Goal: Information Seeking & Learning: Learn about a topic

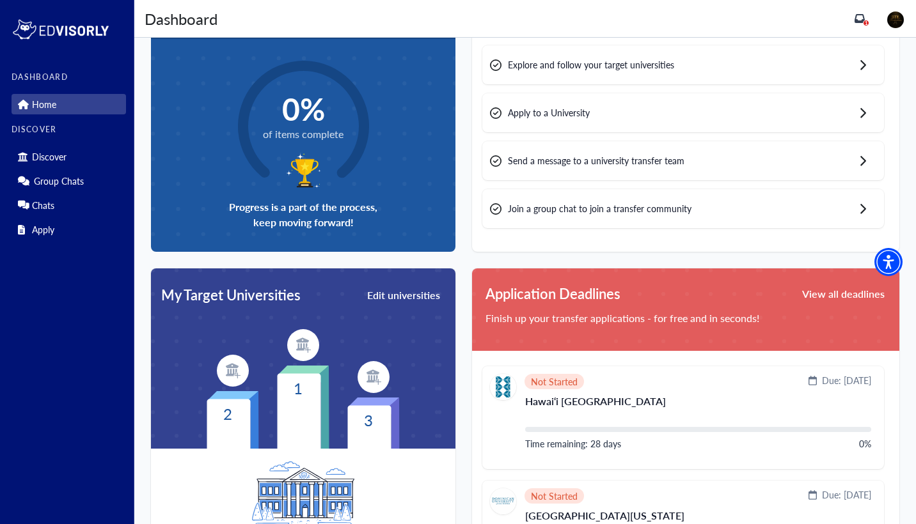
scroll to position [75, 0]
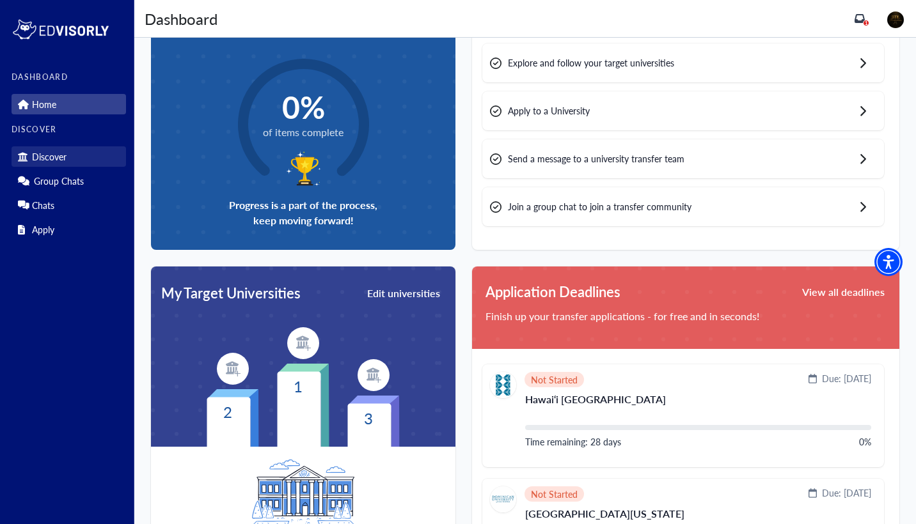
click at [62, 157] on p "Discover" at bounding box center [49, 157] width 35 height 11
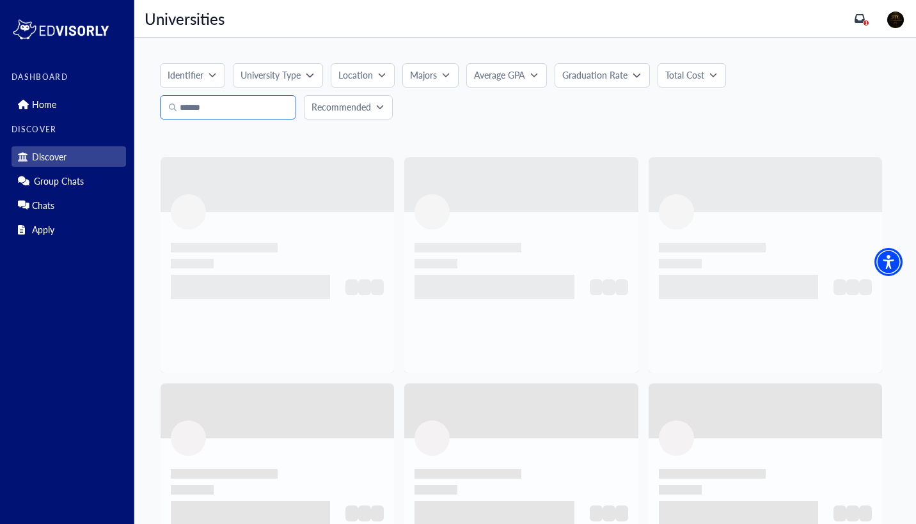
click at [224, 109] on input "Search" at bounding box center [228, 107] width 136 height 24
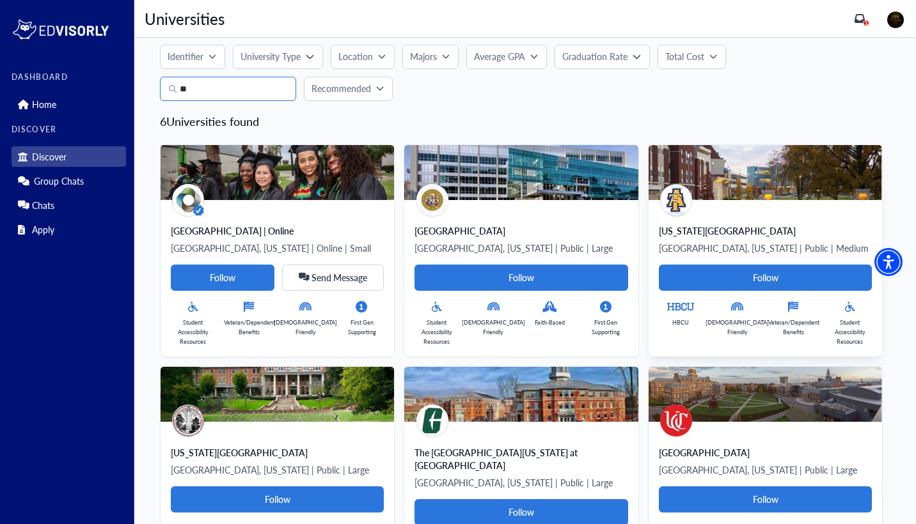
scroll to position [7, 0]
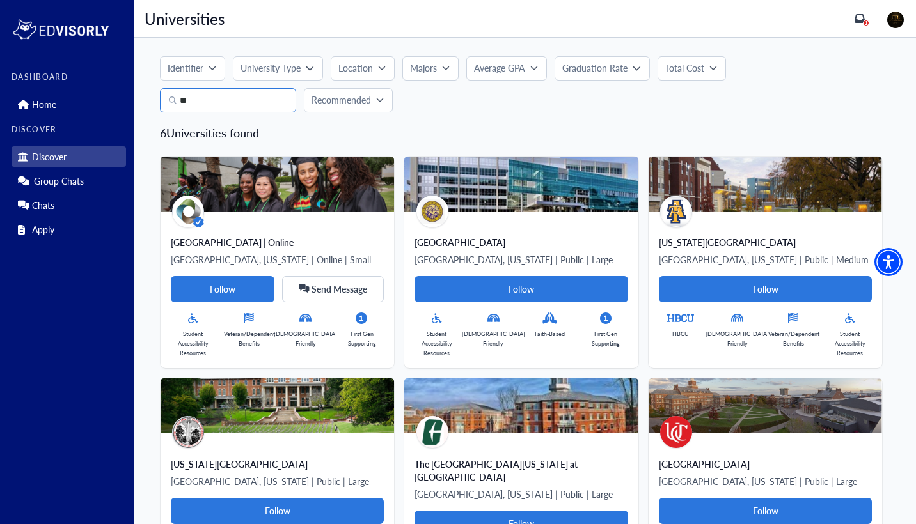
type input "*"
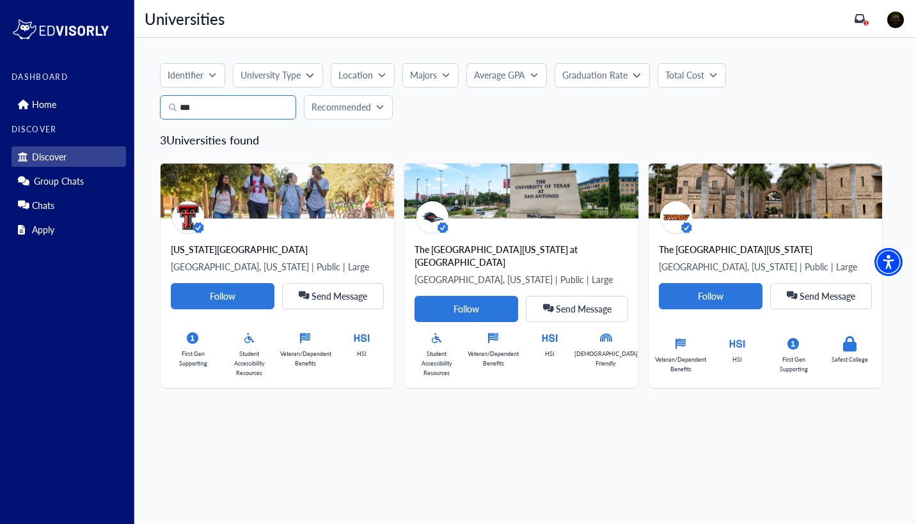
scroll to position [0, 0]
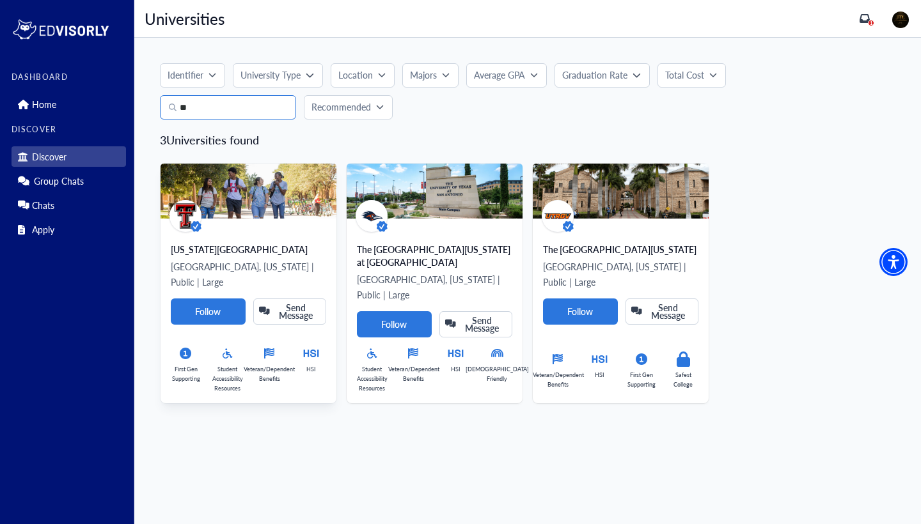
type input "*"
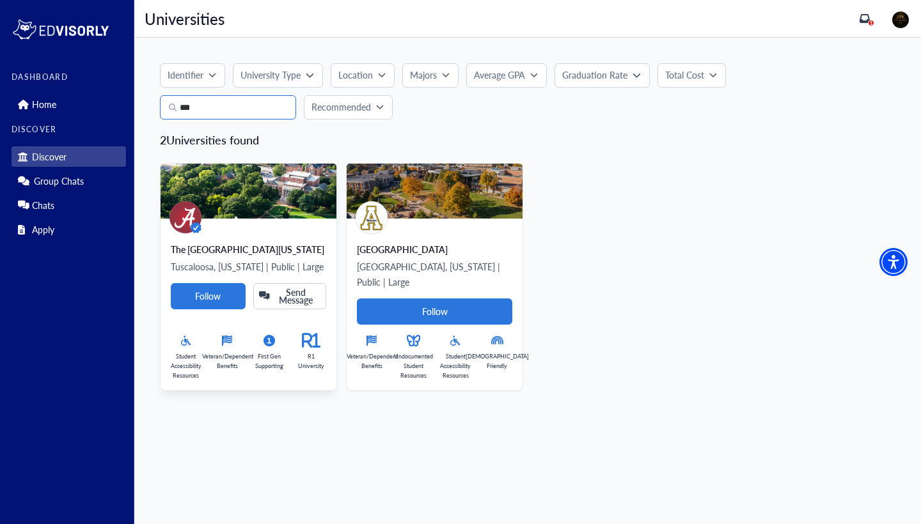
type input "***"
click at [262, 226] on div "The [GEOGRAPHIC_DATA][US_STATE] Tuscaloosa, [US_STATE] | Public | Large Follow …" at bounding box center [249, 305] width 176 height 172
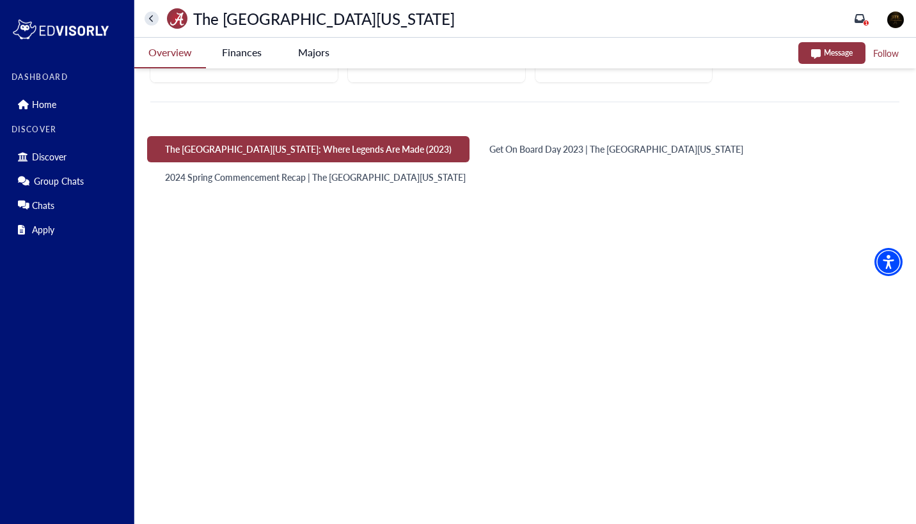
scroll to position [546, 0]
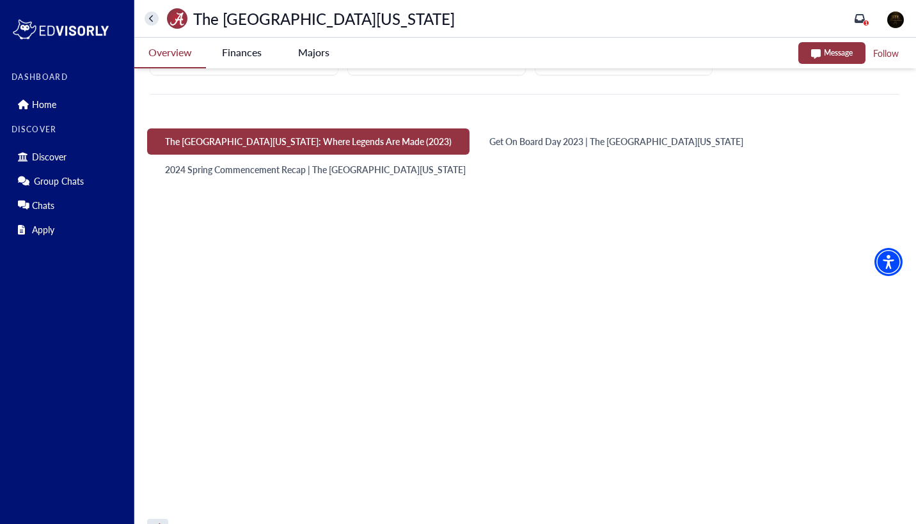
click at [880, 54] on Alabama-tag "Follow" at bounding box center [886, 53] width 28 height 16
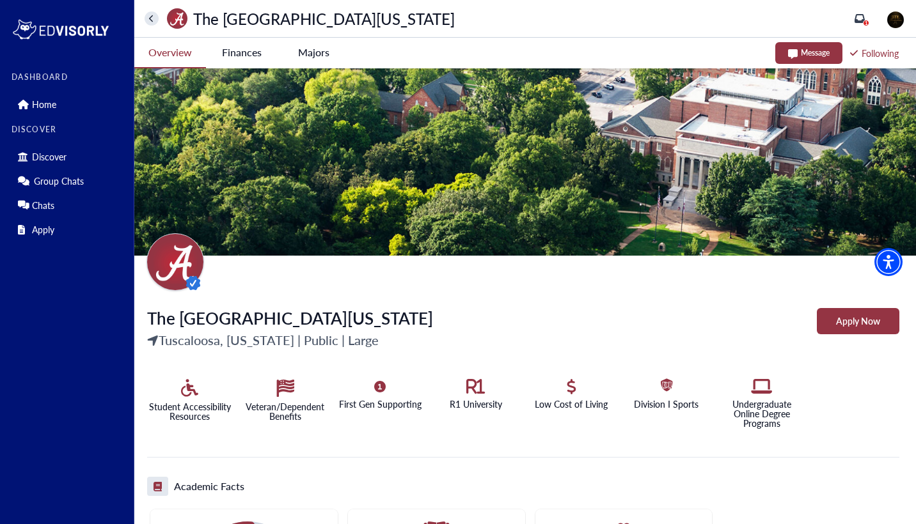
scroll to position [0, 0]
click at [61, 101] on link "Home" at bounding box center [69, 104] width 114 height 20
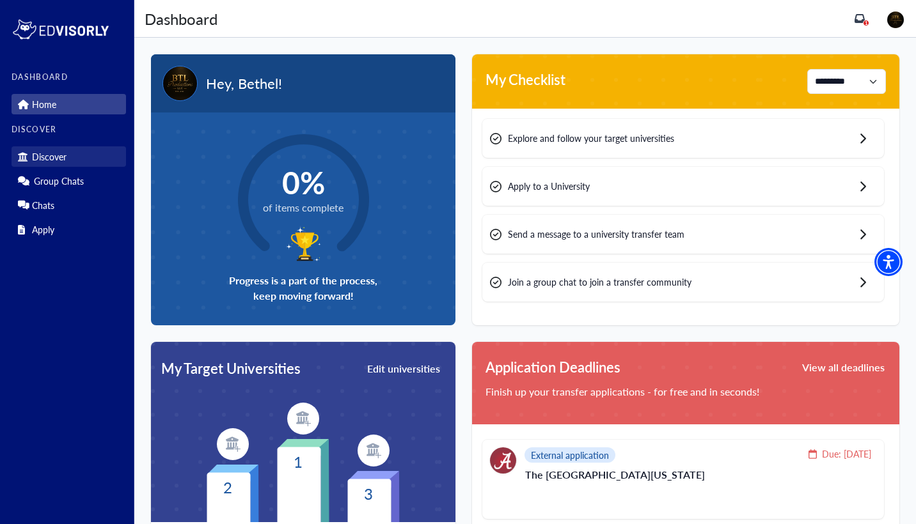
click at [61, 156] on p "Discover" at bounding box center [49, 157] width 35 height 11
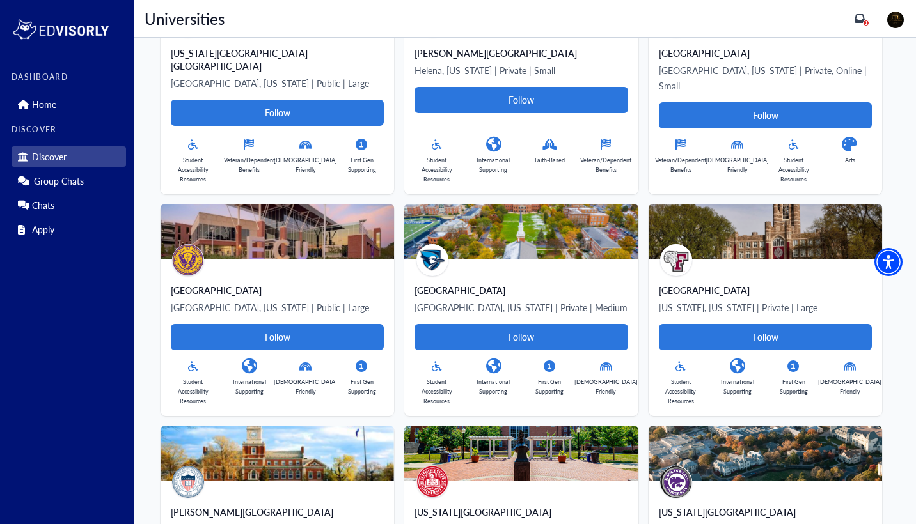
scroll to position [4674, 0]
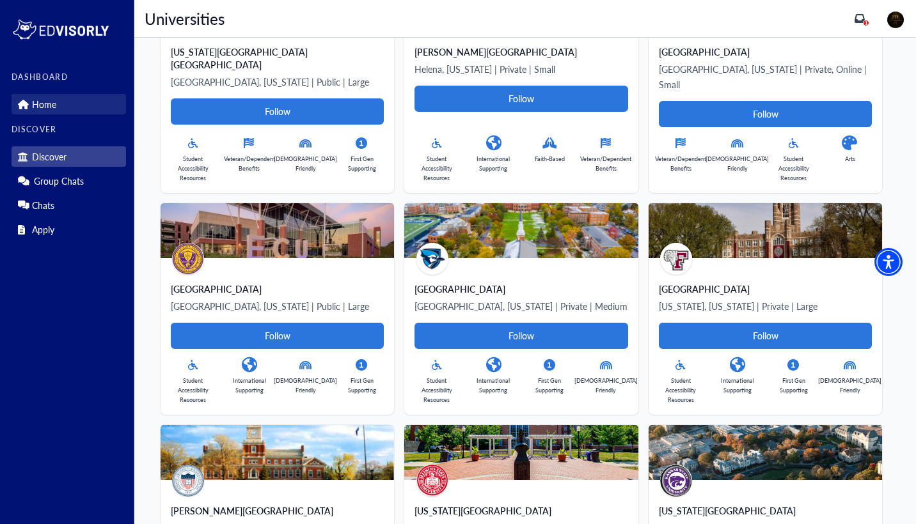
click at [119, 107] on link "Home" at bounding box center [69, 104] width 114 height 20
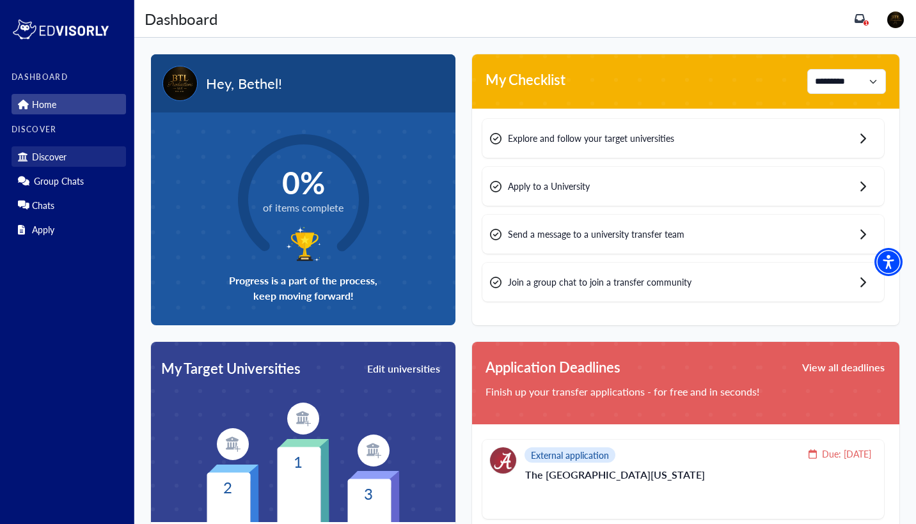
click at [104, 161] on link "Discover" at bounding box center [69, 156] width 114 height 20
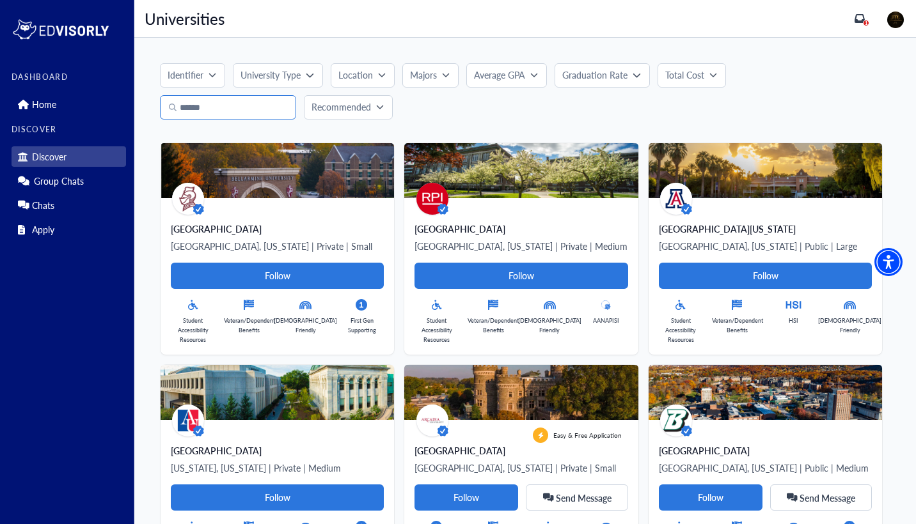
click at [236, 104] on input "text" at bounding box center [228, 107] width 136 height 24
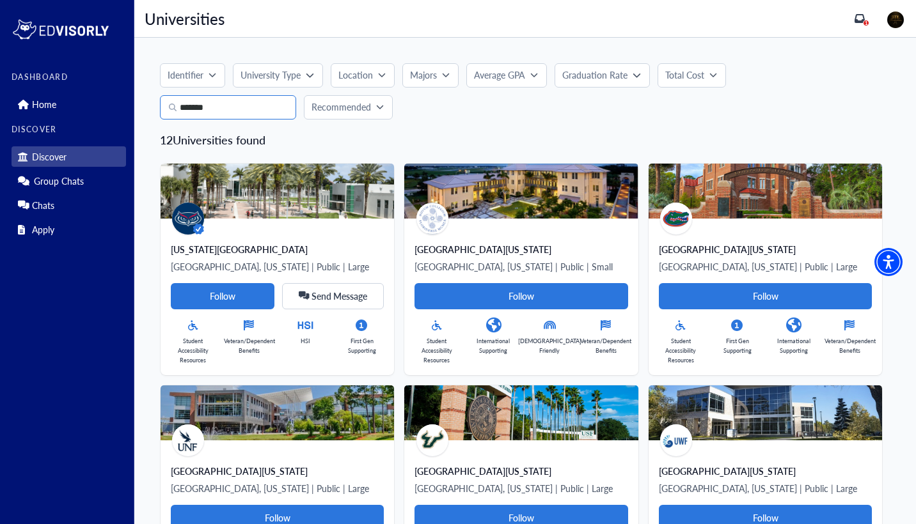
type input "*******"
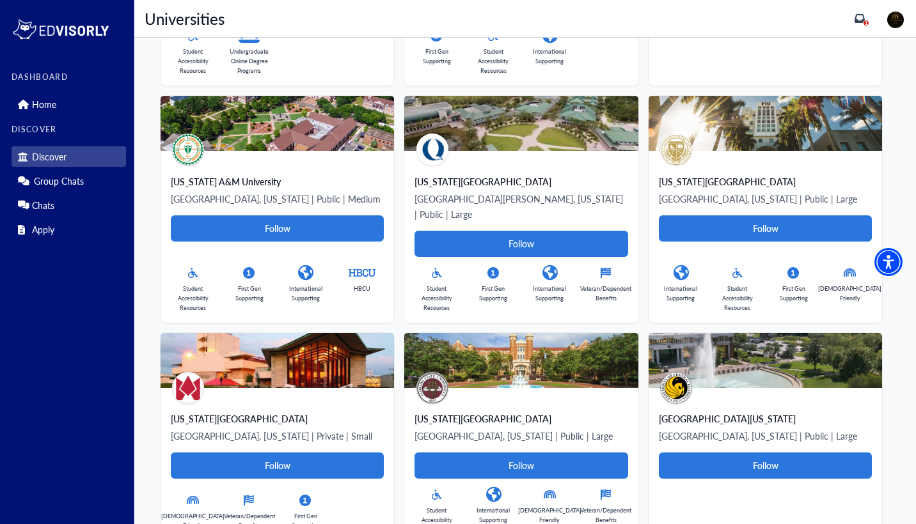
scroll to position [514, 0]
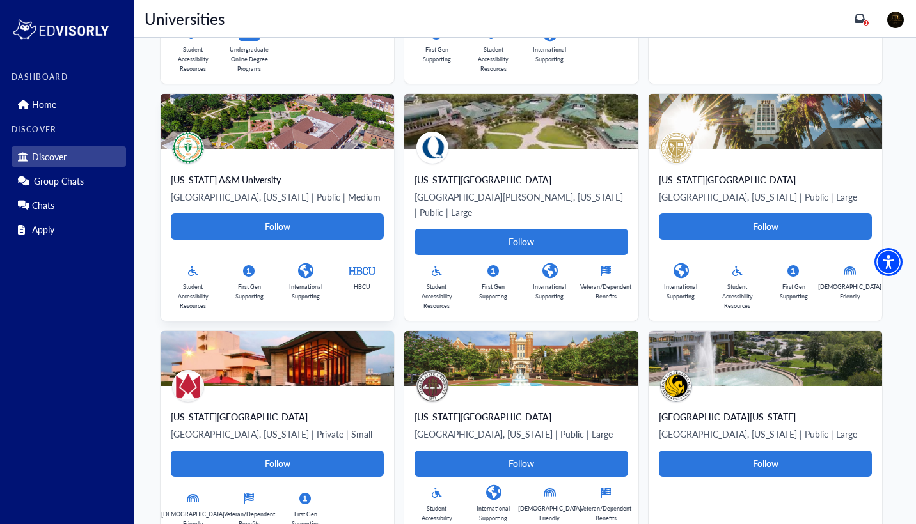
click at [230, 154] on div "[US_STATE] A&M [GEOGRAPHIC_DATA], [US_STATE] | Public | Medium Follow Student A…" at bounding box center [277, 235] width 233 height 172
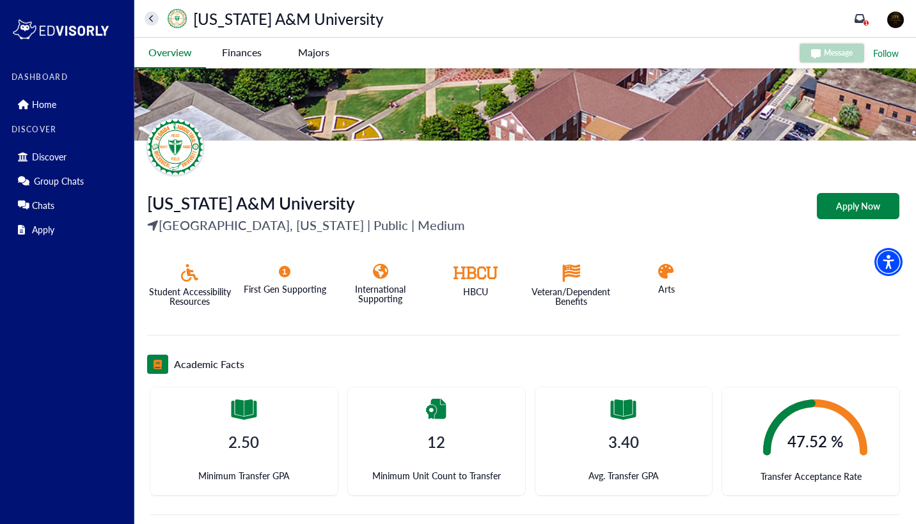
scroll to position [113, 0]
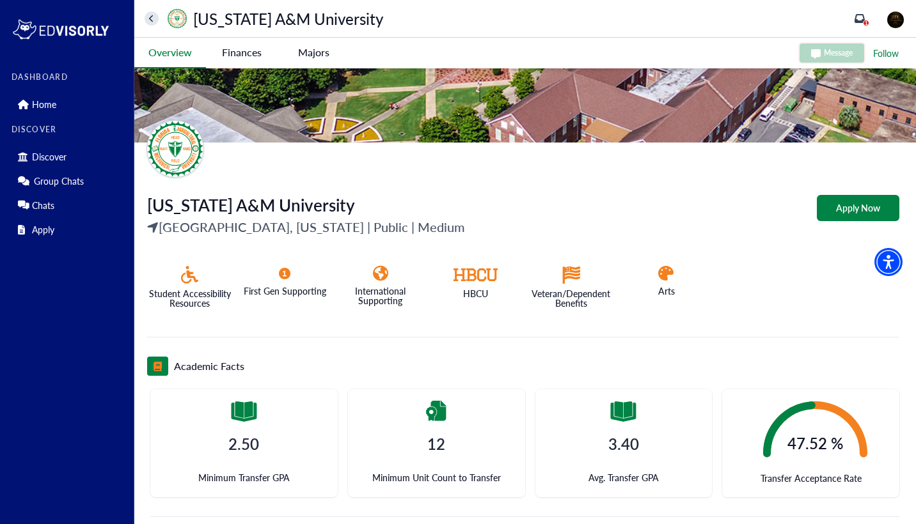
click at [478, 271] on icon at bounding box center [475, 275] width 45 height 18
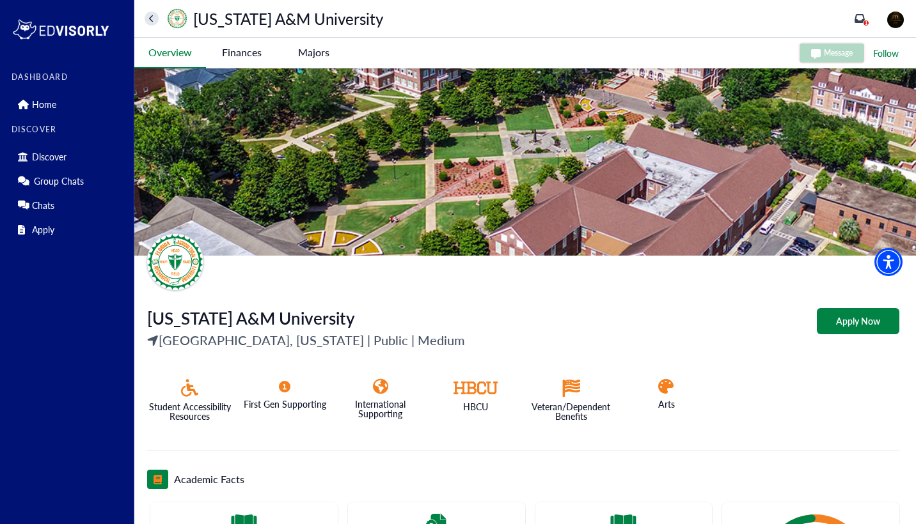
scroll to position [0, 0]
click at [234, 52] on University-tag "Finances" at bounding box center [242, 52] width 72 height 29
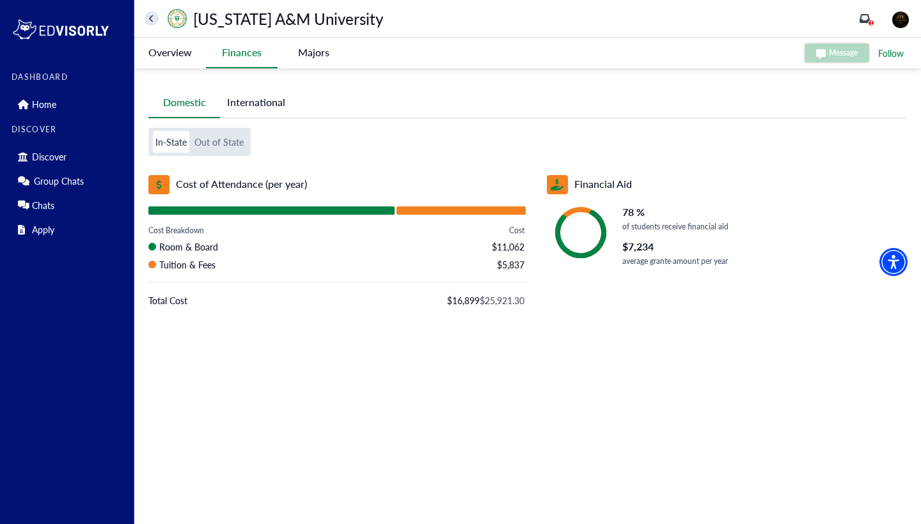
click at [322, 59] on -tag "Majors" at bounding box center [314, 52] width 72 height 29
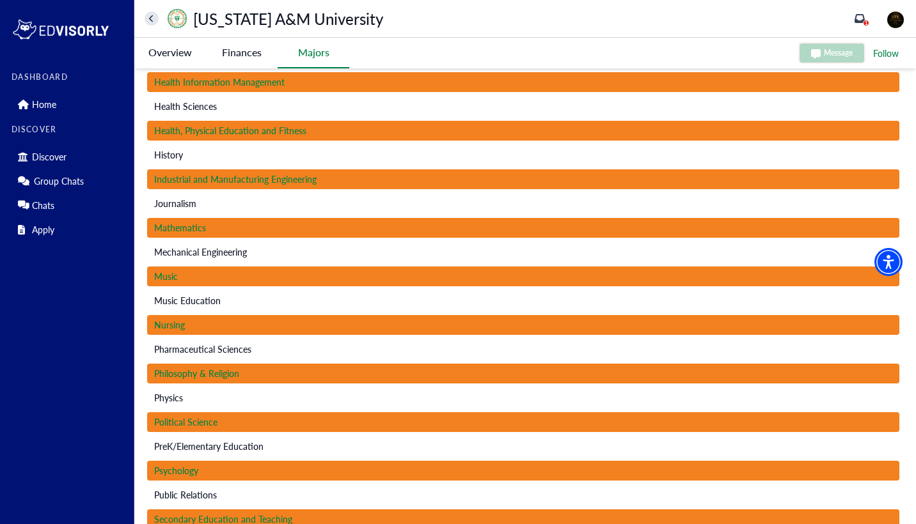
scroll to position [739, 0]
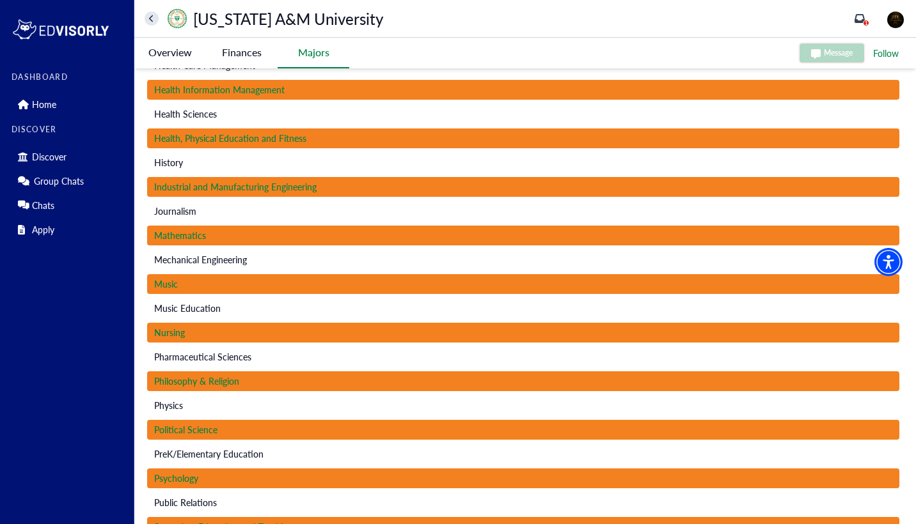
click at [202, 258] on span "Mechanical Engineering" at bounding box center [200, 259] width 93 height 13
click at [261, 260] on div "Mechanical Engineering" at bounding box center [523, 260] width 752 height 20
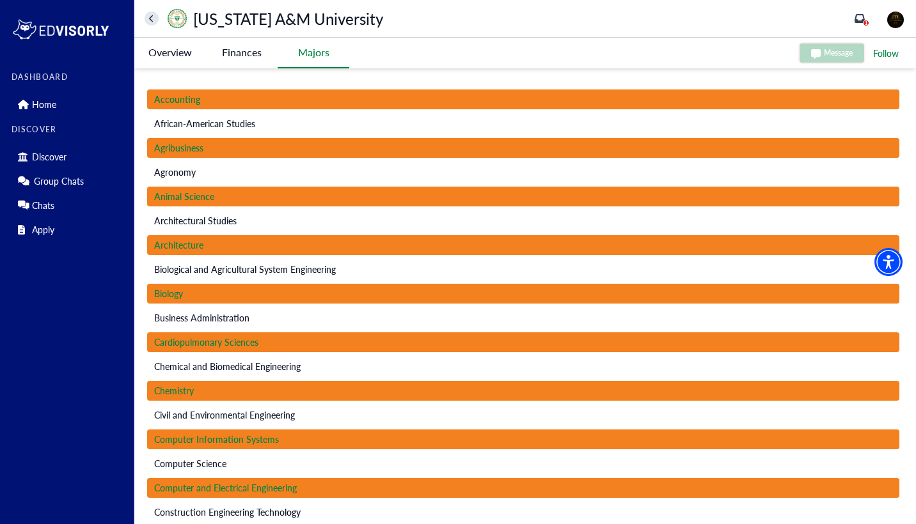
scroll to position [0, 0]
click at [163, 54] on University-tag "Overview" at bounding box center [170, 52] width 72 height 29
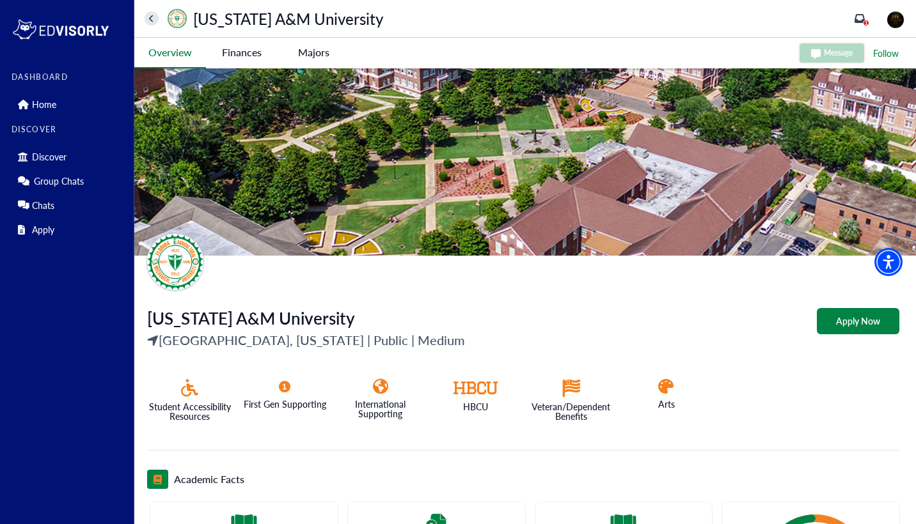
click at [883, 49] on University-tag "Follow" at bounding box center [886, 53] width 28 height 16
click at [149, 21] on icon at bounding box center [151, 19] width 5 height 8
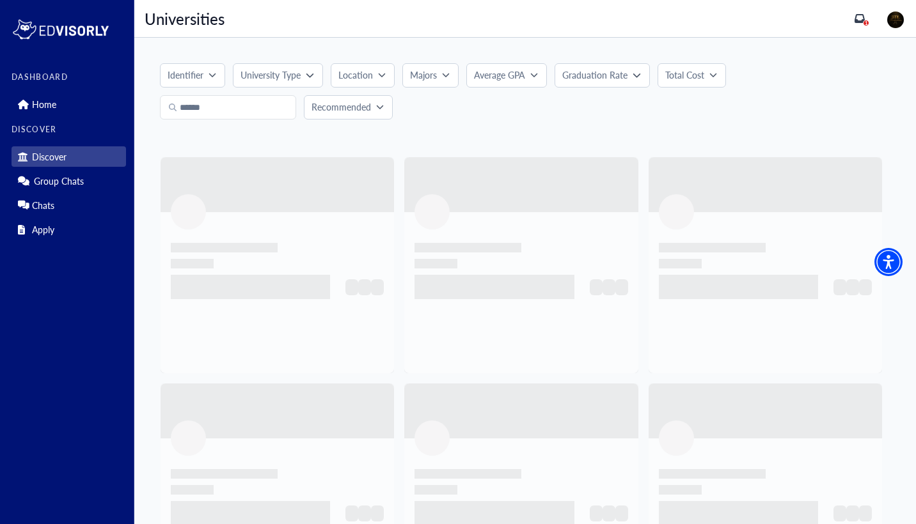
click at [259, 70] on p "University Type" at bounding box center [270, 74] width 60 height 13
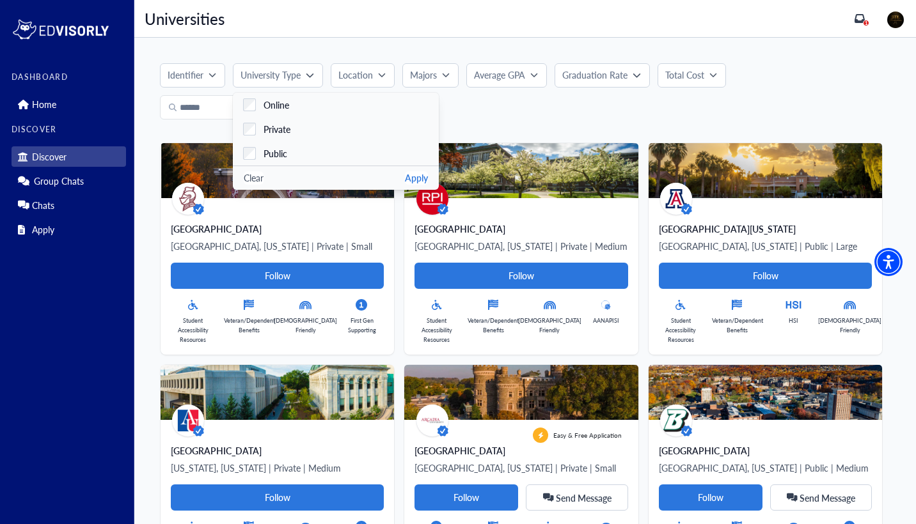
click at [207, 72] on div "Identifier" at bounding box center [188, 74] width 41 height 13
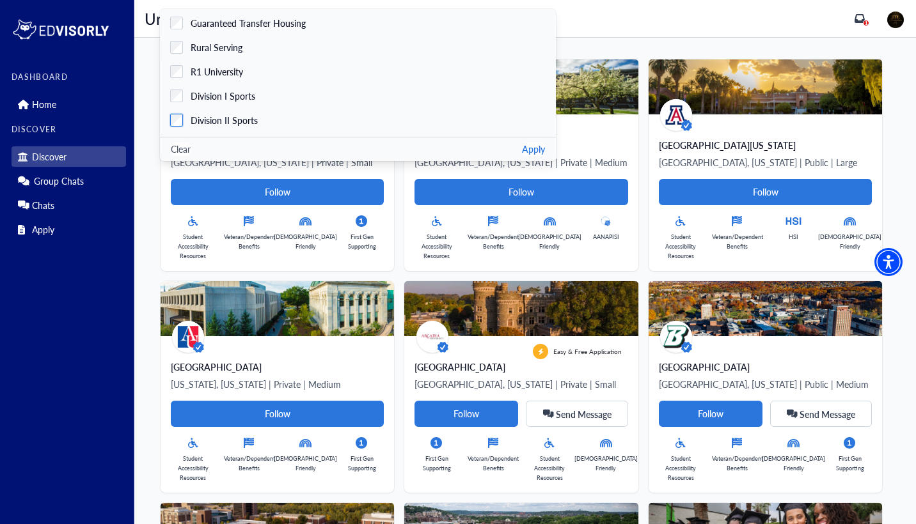
scroll to position [408, 0]
click at [527, 28] on div "Universities Universities 1" at bounding box center [525, 19] width 782 height 38
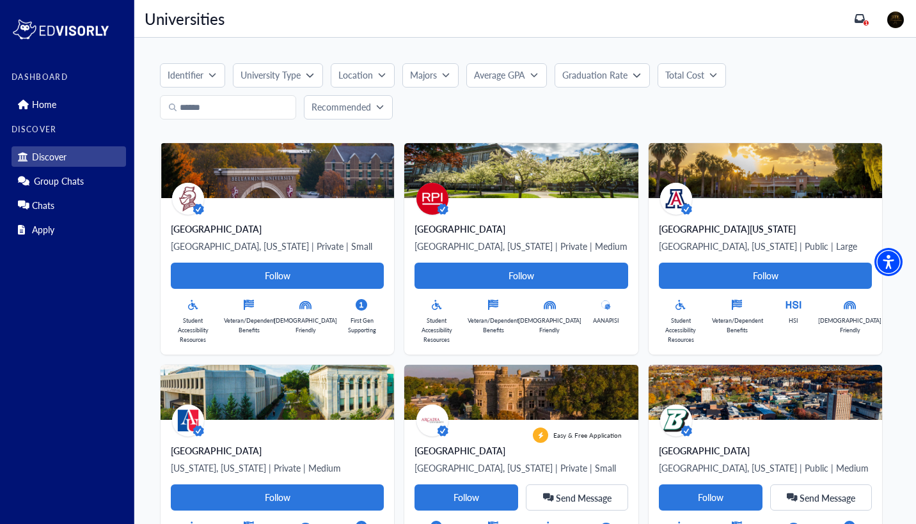
scroll to position [0, 0]
click at [615, 75] on p "Graduation Rate" at bounding box center [594, 74] width 65 height 13
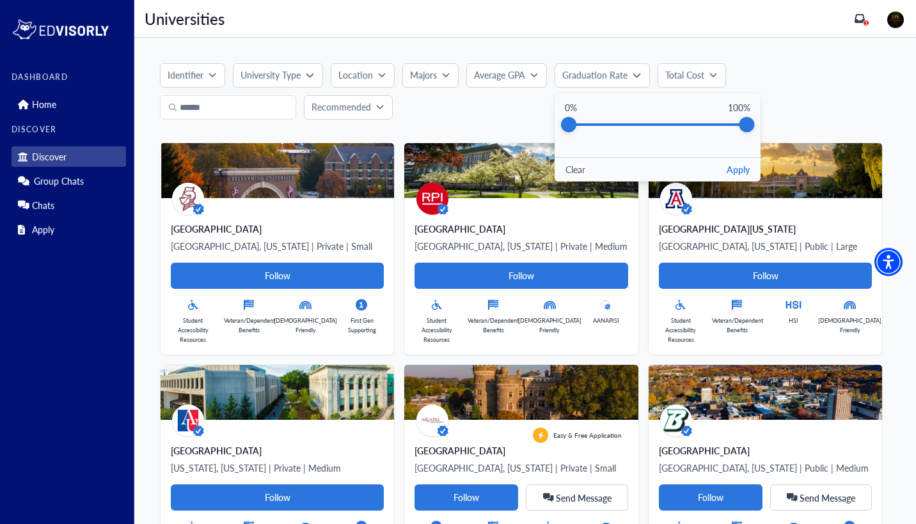
click at [379, 79] on icon "button" at bounding box center [382, 75] width 8 height 8
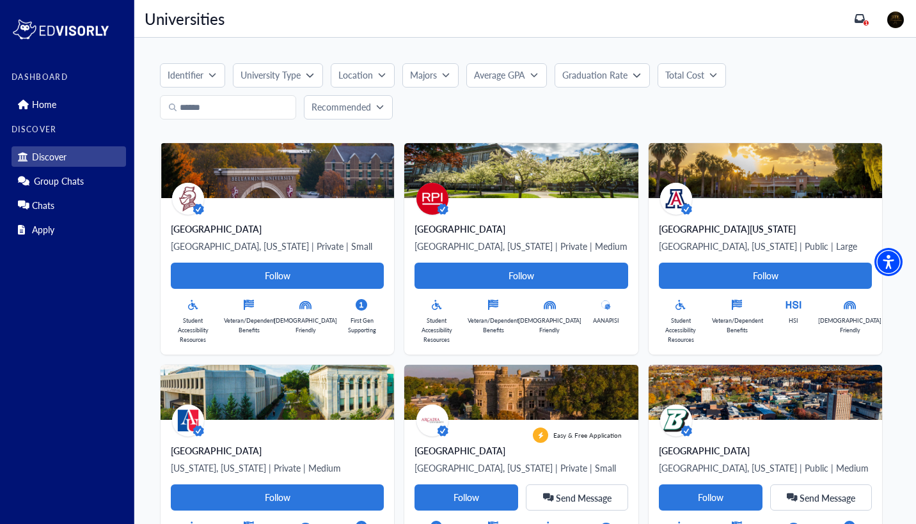
click at [359, 107] on p "Recommended" at bounding box center [340, 106] width 59 height 13
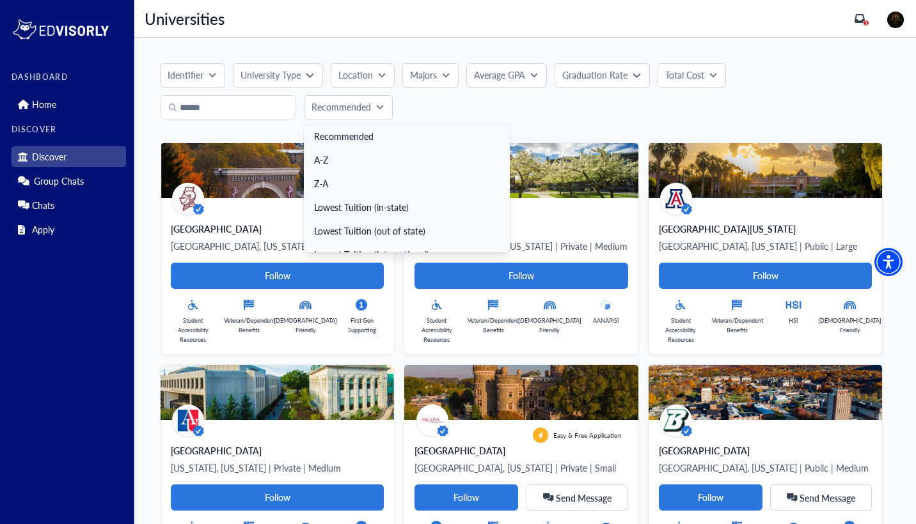
click at [445, 104] on div "Recommended Recommended A-Z Z-A Lowest Tuition (in-state) Lowest Tuition (out o…" at bounding box center [525, 107] width 730 height 24
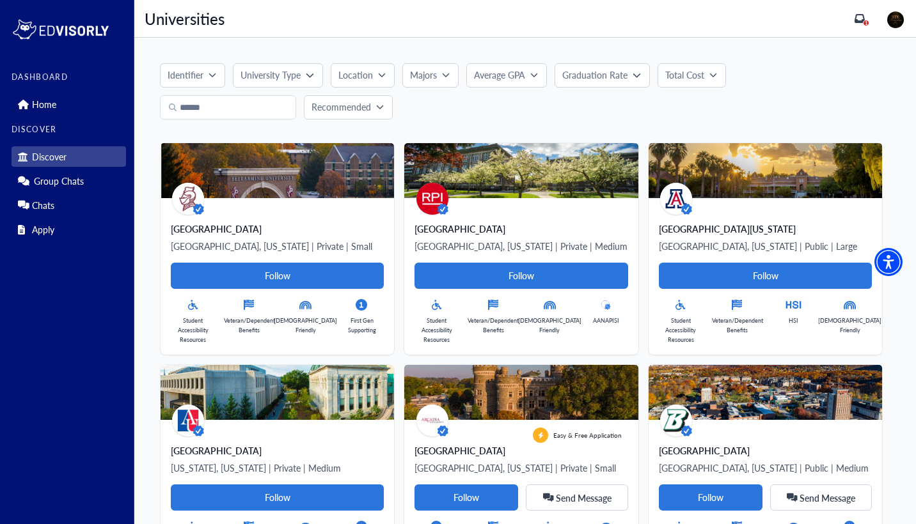
click at [360, 112] on p "Recommended" at bounding box center [340, 106] width 59 height 13
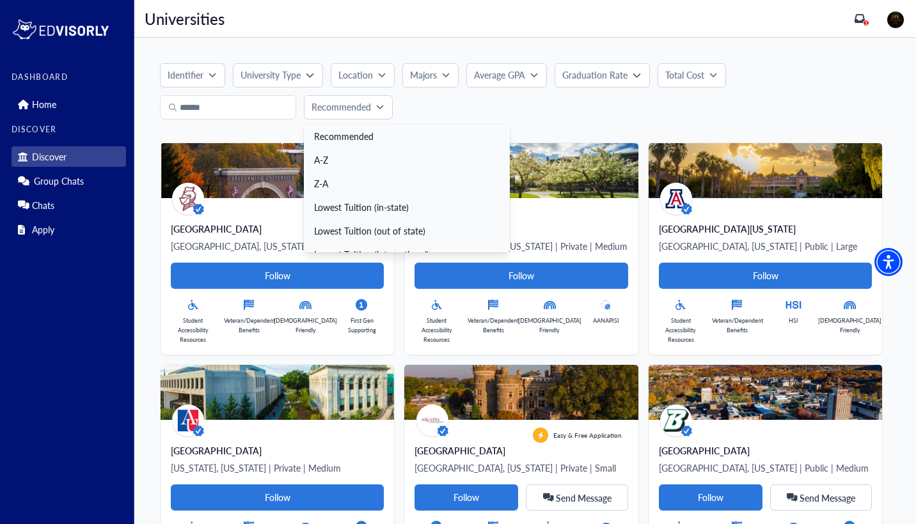
click at [359, 132] on link "Recommended" at bounding box center [407, 137] width 206 height 24
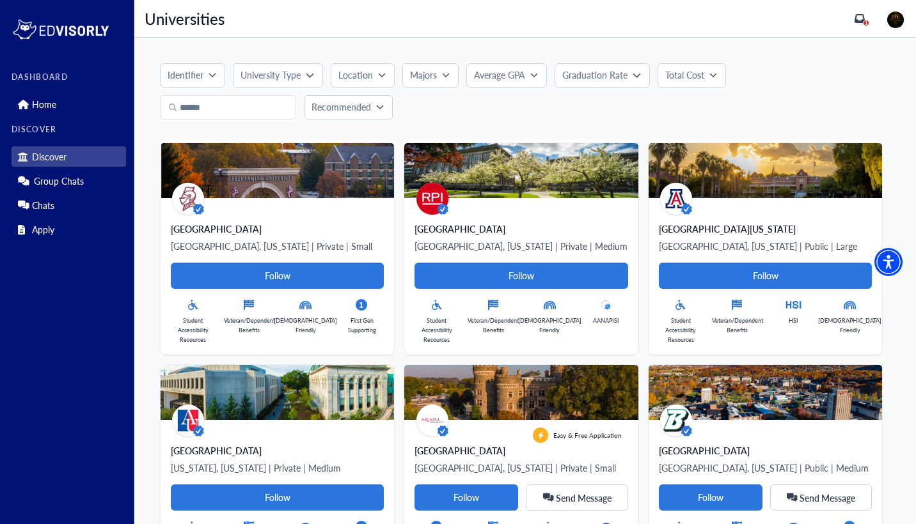
click at [349, 112] on p "Recommended" at bounding box center [340, 106] width 59 height 13
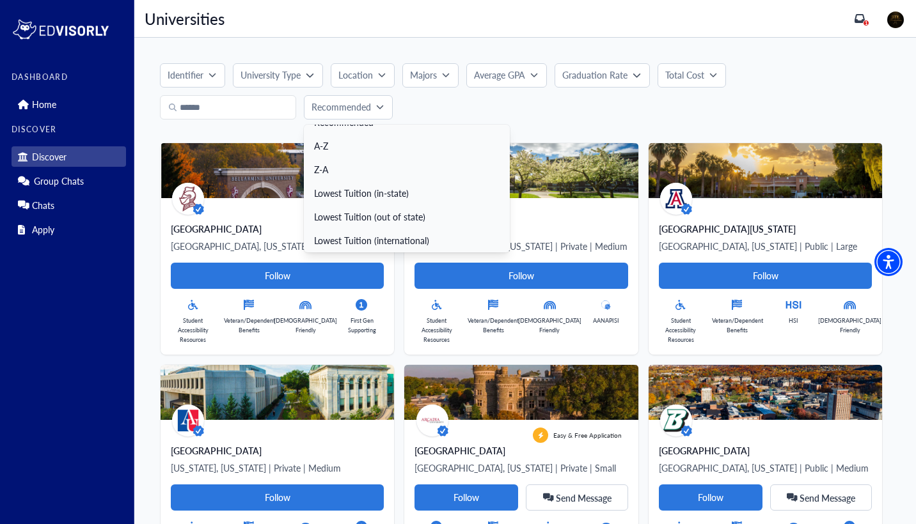
scroll to position [14, 0]
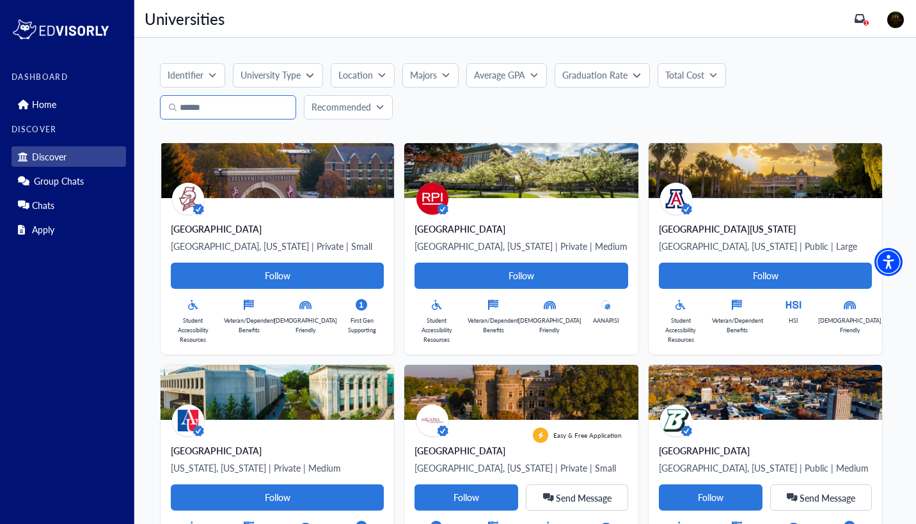
click at [266, 112] on input "text" at bounding box center [228, 107] width 136 height 24
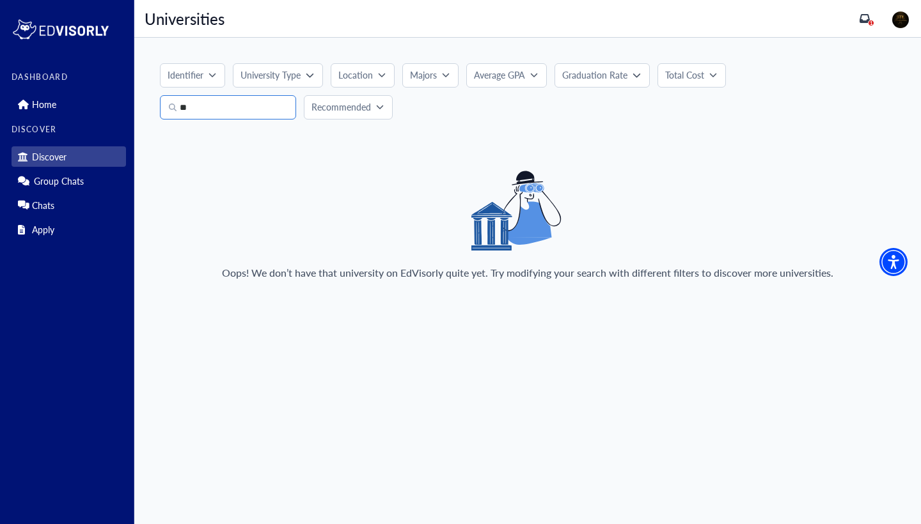
type input "*"
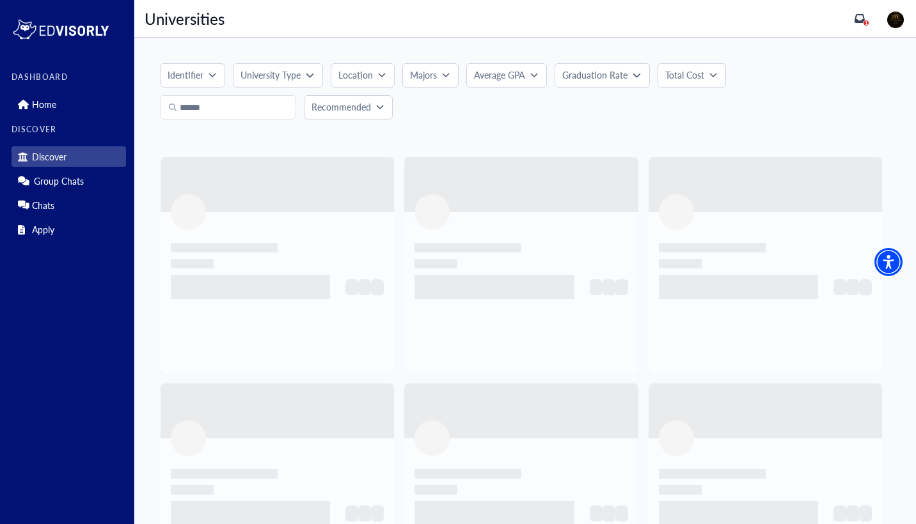
click at [182, 79] on p "Identifier" at bounding box center [186, 74] width 36 height 13
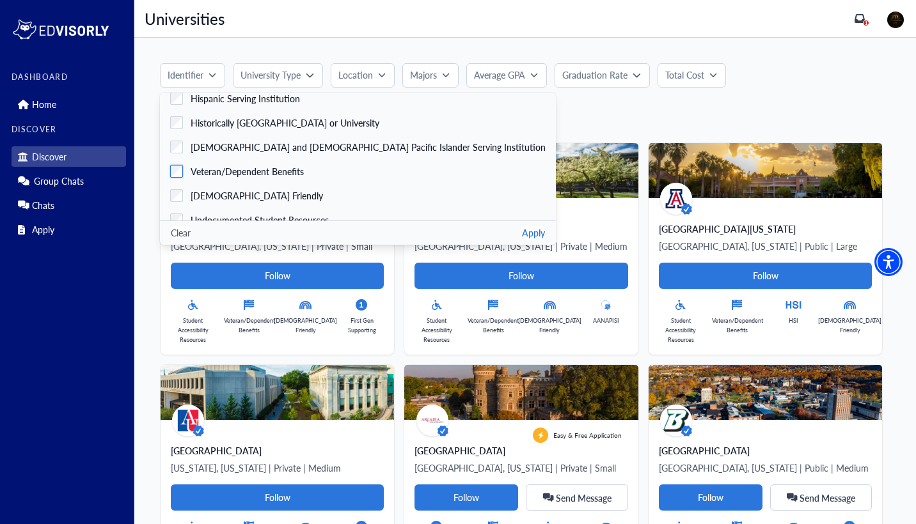
scroll to position [6, 0]
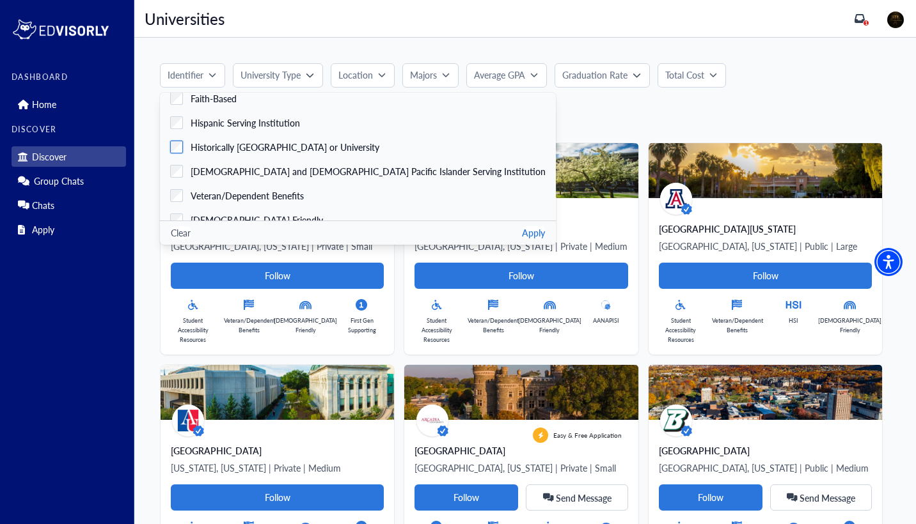
click at [274, 151] on span "Historically [GEOGRAPHIC_DATA] or University" at bounding box center [285, 147] width 189 height 13
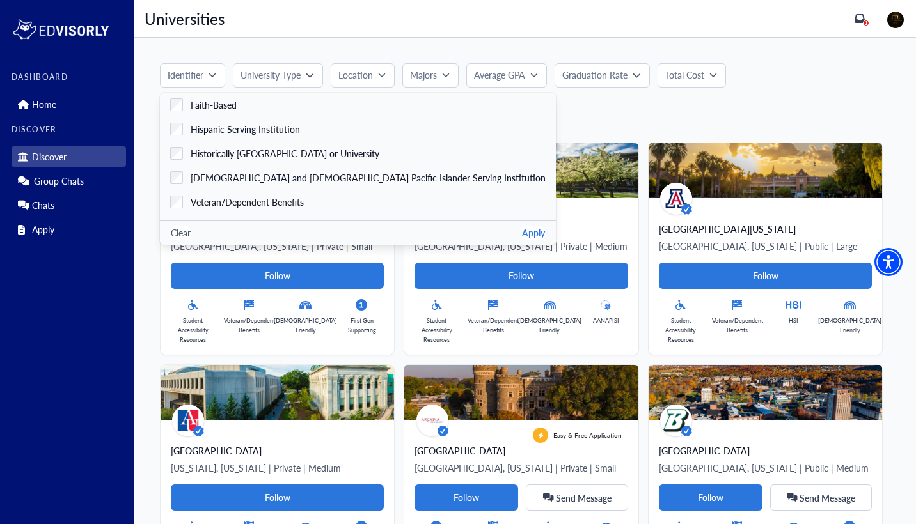
scroll to position [0, 0]
click at [460, 226] on div "Clear Apply" at bounding box center [358, 233] width 396 height 24
click at [522, 231] on button "Apply" at bounding box center [533, 232] width 23 height 13
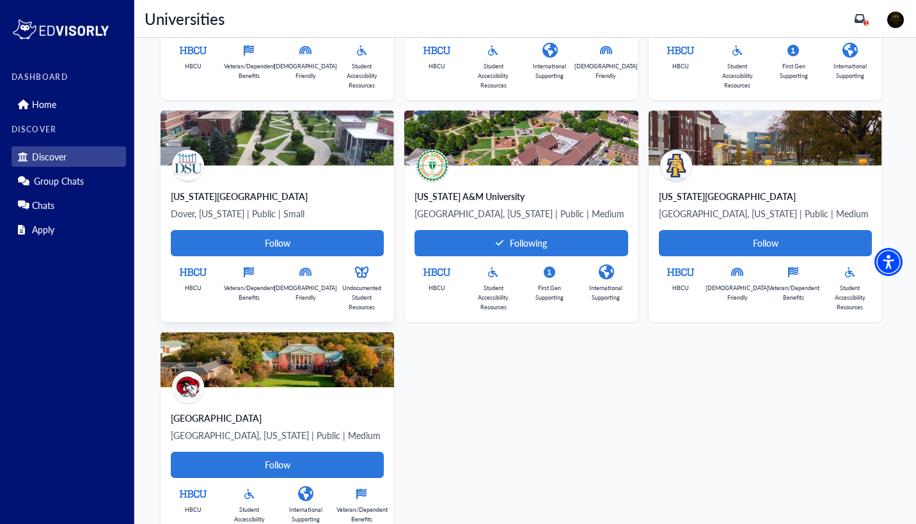
scroll to position [322, 0]
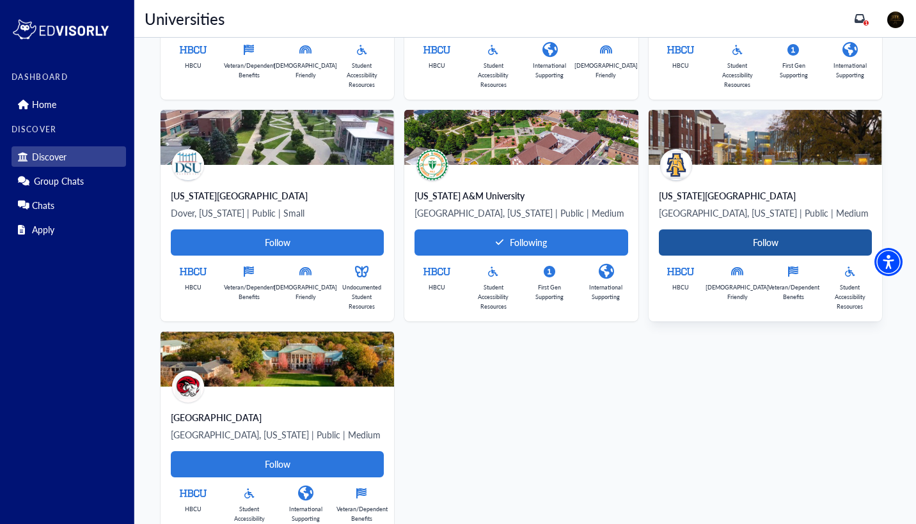
click at [731, 246] on Card-tag "Follow" at bounding box center [765, 243] width 213 height 26
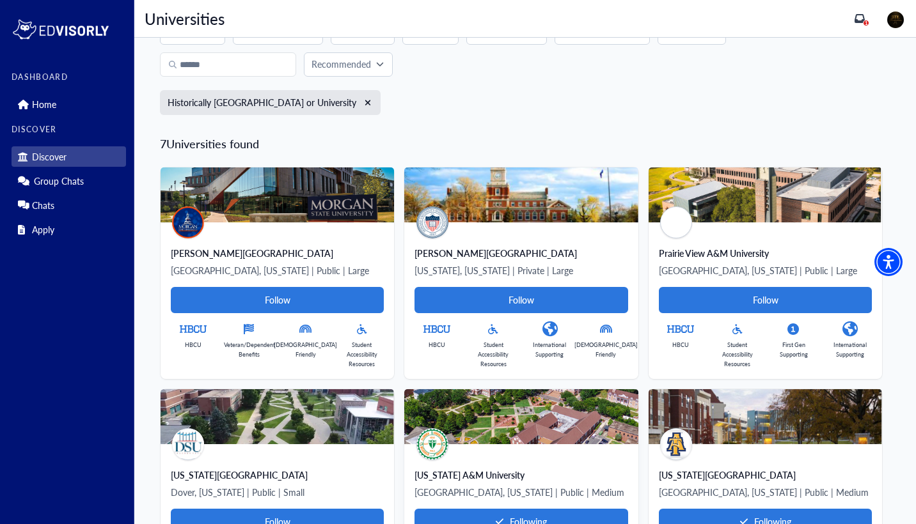
scroll to position [0, 0]
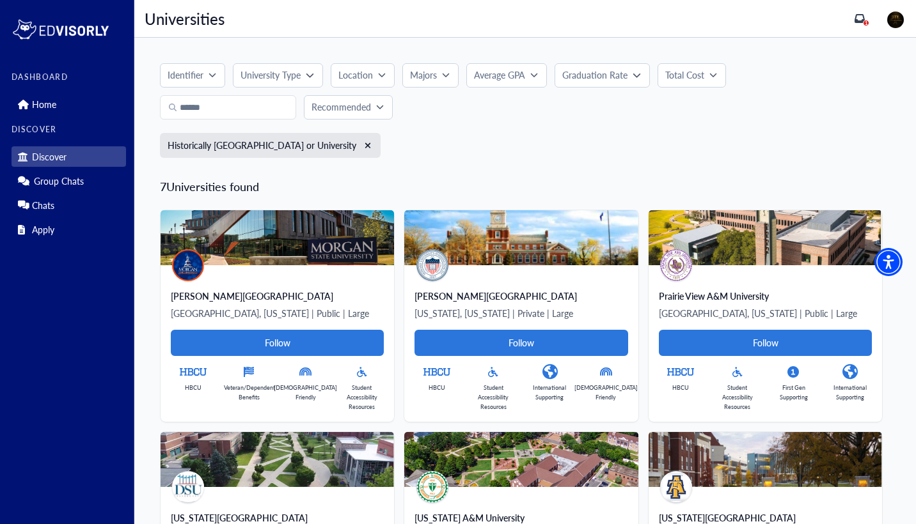
click at [381, 67] on button "Location" at bounding box center [363, 75] width 64 height 24
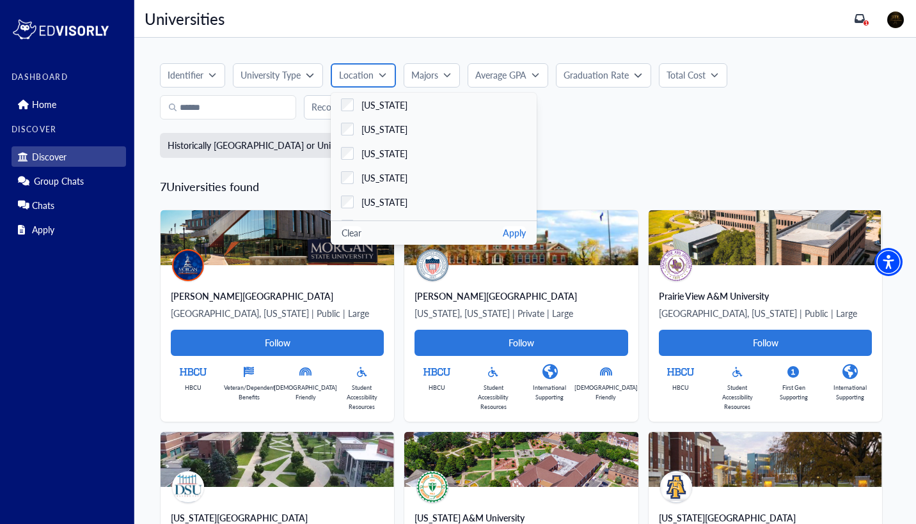
click at [381, 76] on icon "button" at bounding box center [383, 75] width 8 height 8
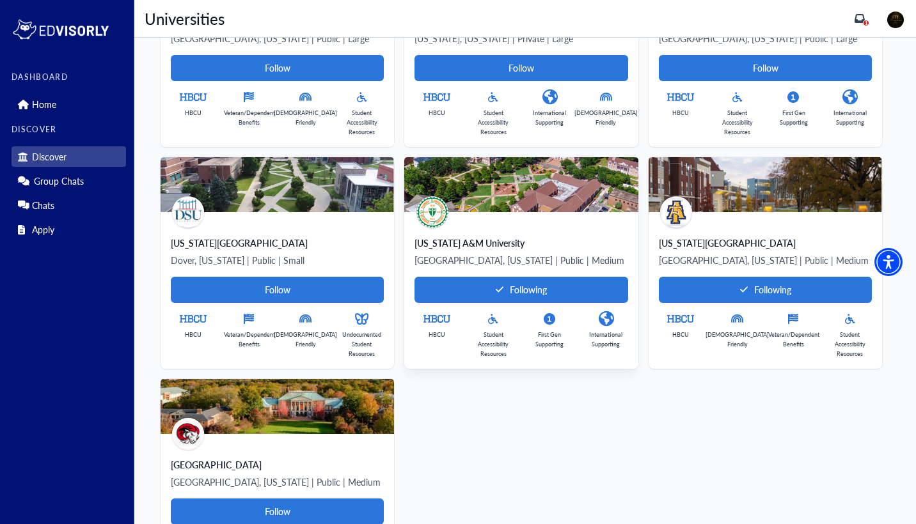
scroll to position [278, 0]
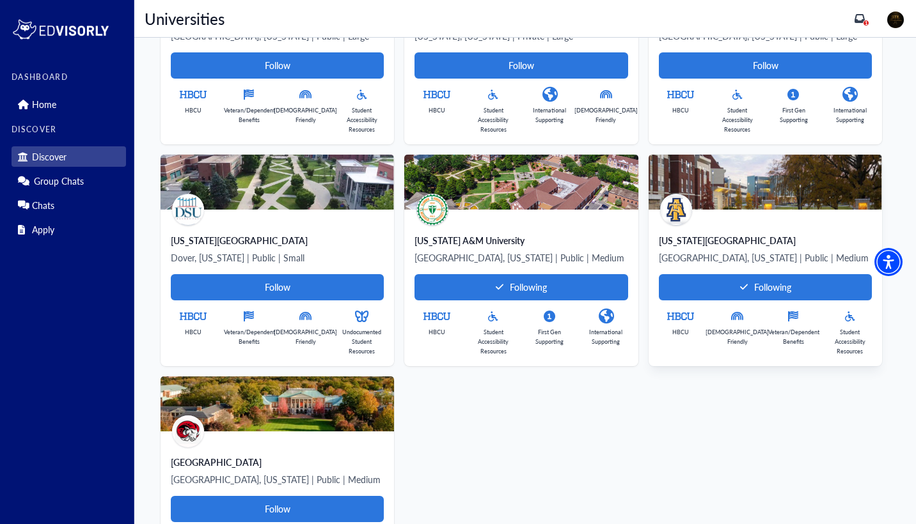
click at [726, 222] on div "[US_STATE][GEOGRAPHIC_DATA], [US_STATE] | Public | Medium Following HBCU [DEMOG…" at bounding box center [764, 288] width 233 height 157
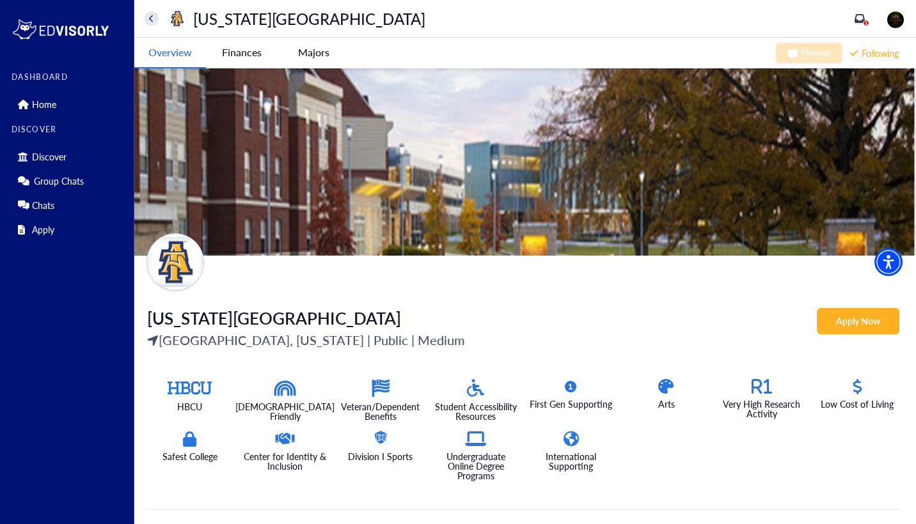
click at [267, 51] on University-tag "Finances" at bounding box center [242, 52] width 72 height 29
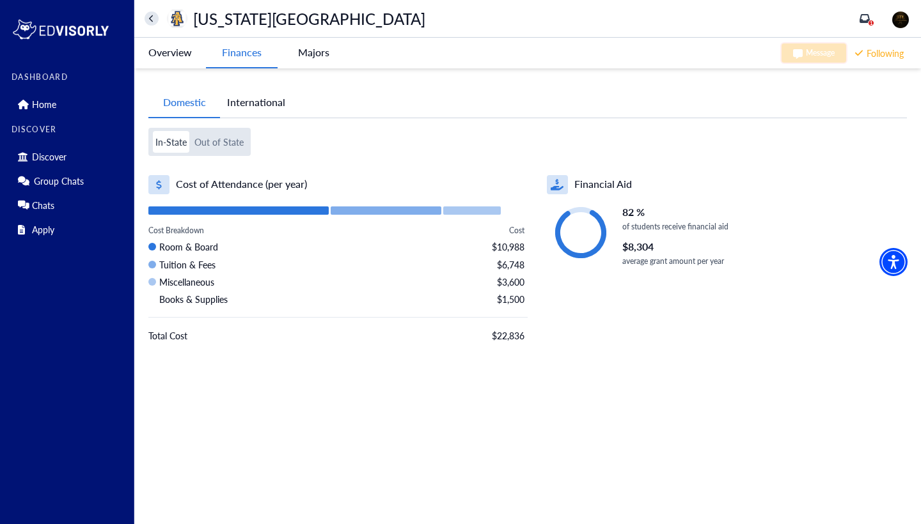
click at [240, 139] on button "Out of State" at bounding box center [219, 142] width 54 height 22
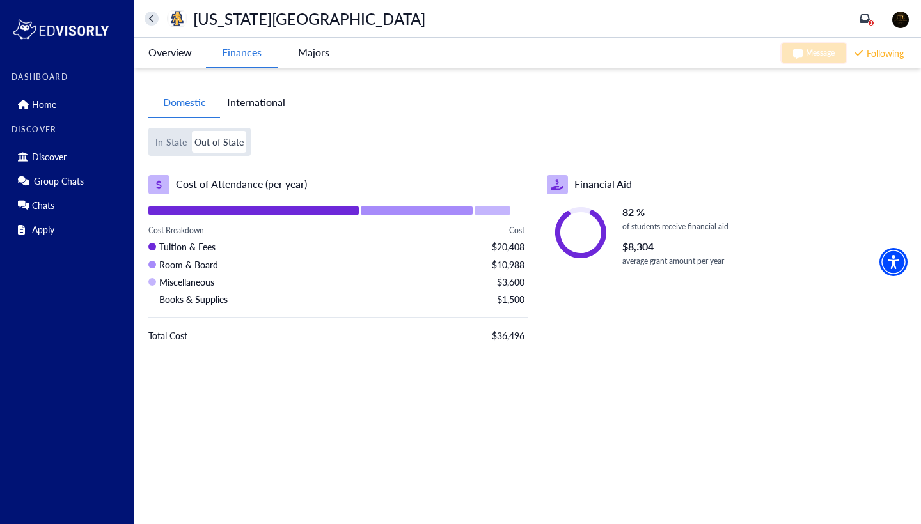
click at [232, 106] on button "International" at bounding box center [256, 102] width 72 height 29
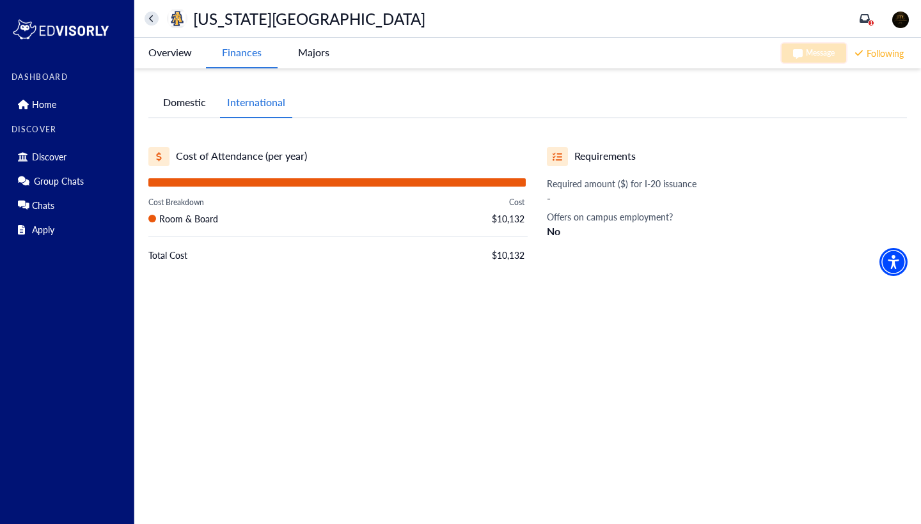
click at [314, 58] on -tag "Majors" at bounding box center [314, 52] width 72 height 29
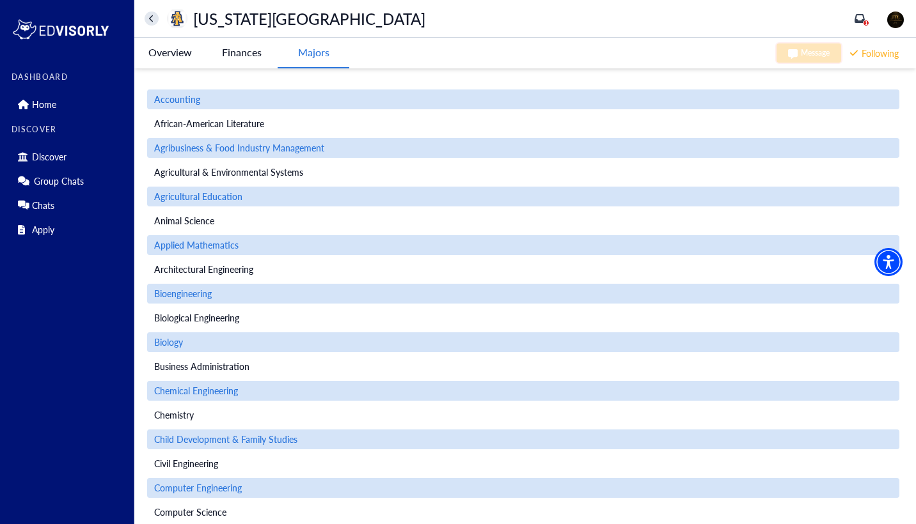
click at [177, 46] on University-tag "Overview" at bounding box center [170, 52] width 72 height 29
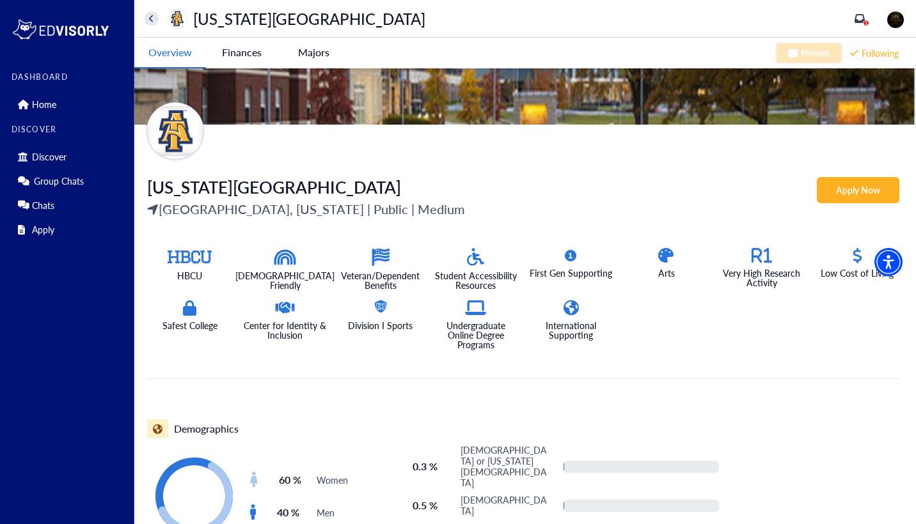
scroll to position [80, 0]
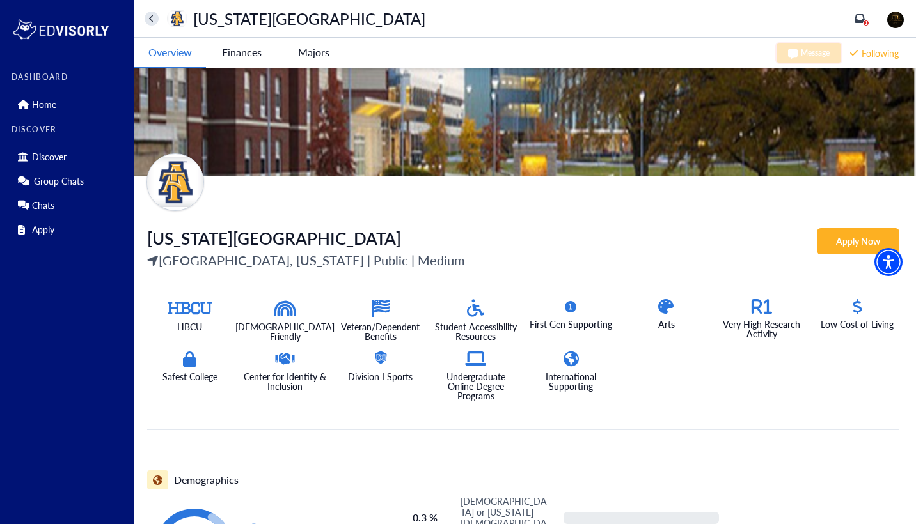
click at [840, 247] on University-tag "Apply Now" at bounding box center [858, 241] width 83 height 26
